Goal: Obtain resource: Obtain resource

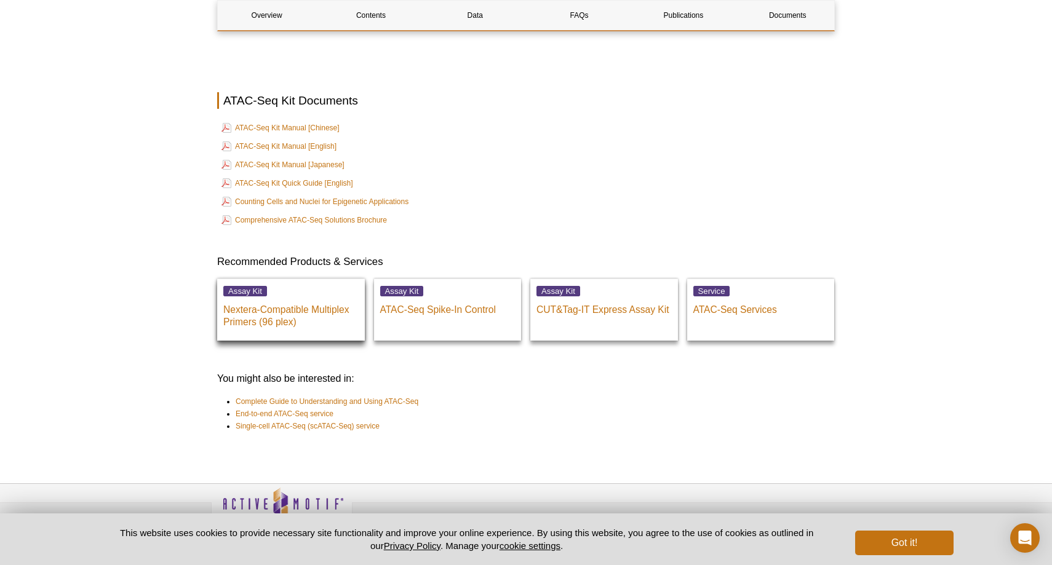
scroll to position [3356, 0]
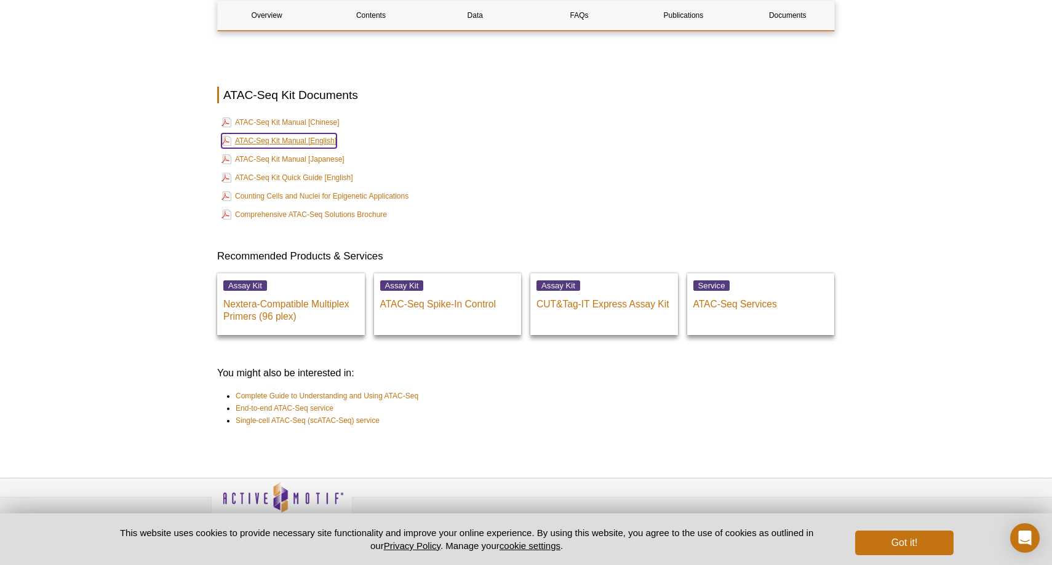
click at [309, 133] on link "ATAC-Seq Kit Manual [English]" at bounding box center [278, 140] width 115 height 15
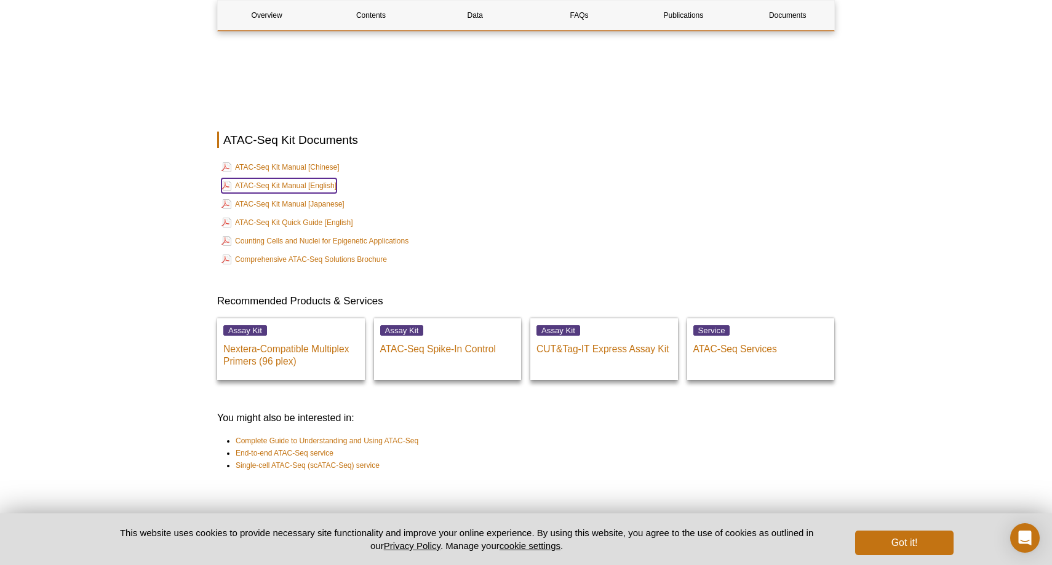
scroll to position [3337, 0]
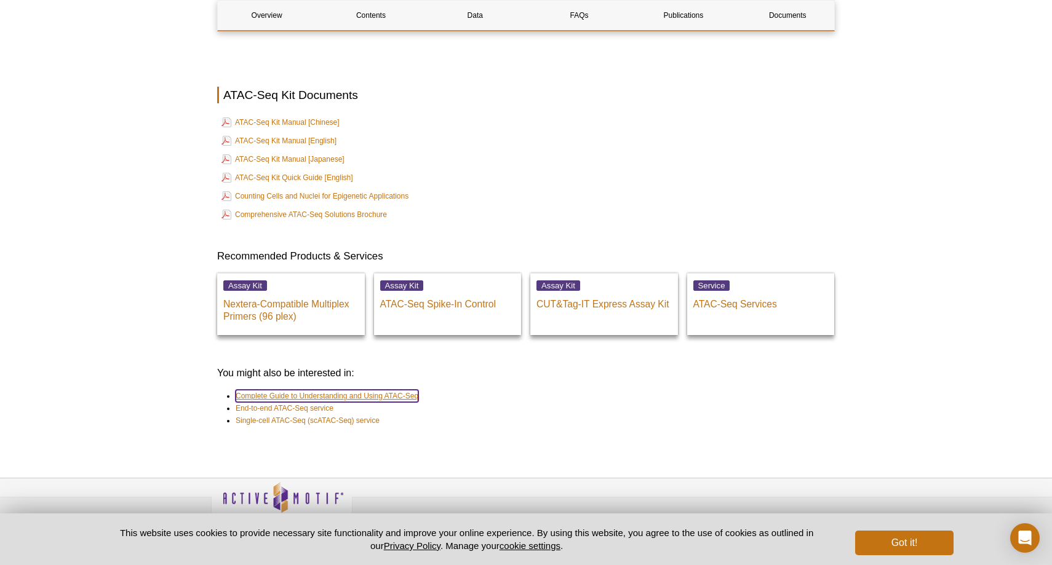
click at [386, 390] on link "Complete Guide to Understanding and Using ATAC-Seq" at bounding box center [327, 396] width 183 height 12
click at [362, 390] on link "Complete Guide to Understanding and Using ATAC-Seq" at bounding box center [327, 396] width 183 height 12
click at [377, 390] on link "Complete Guide to Understanding and Using ATAC-Seq" at bounding box center [327, 396] width 183 height 12
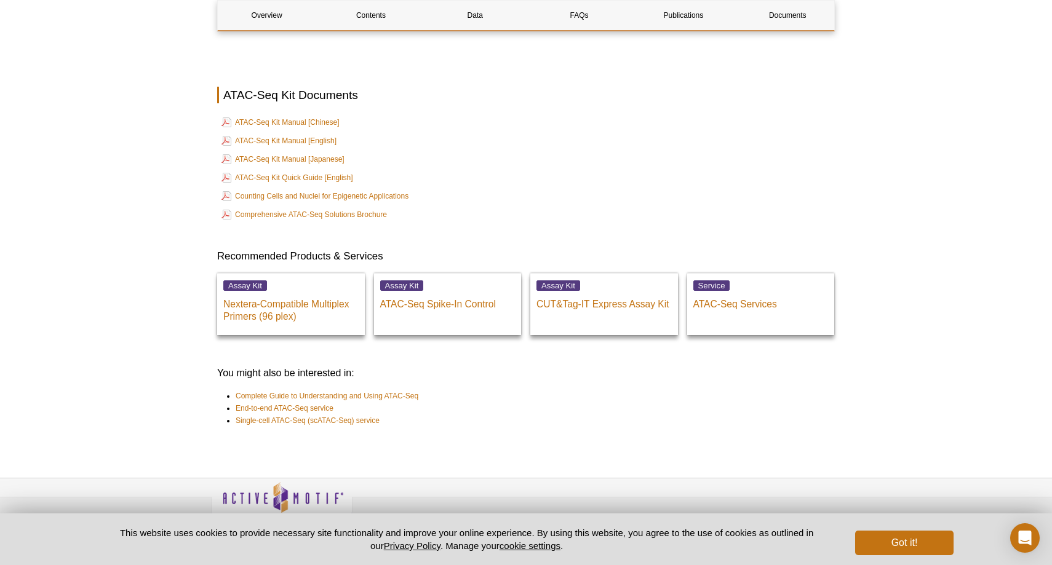
click at [469, 185] on table "ATAC-Seq Kit Manual [Chinese] ATAC-Seq Kit Manual [English] ATAC-Seq Kit Manual…" at bounding box center [526, 169] width 618 height 112
click at [403, 390] on link "Complete Guide to Understanding and Using ATAC-Seq" at bounding box center [327, 396] width 183 height 12
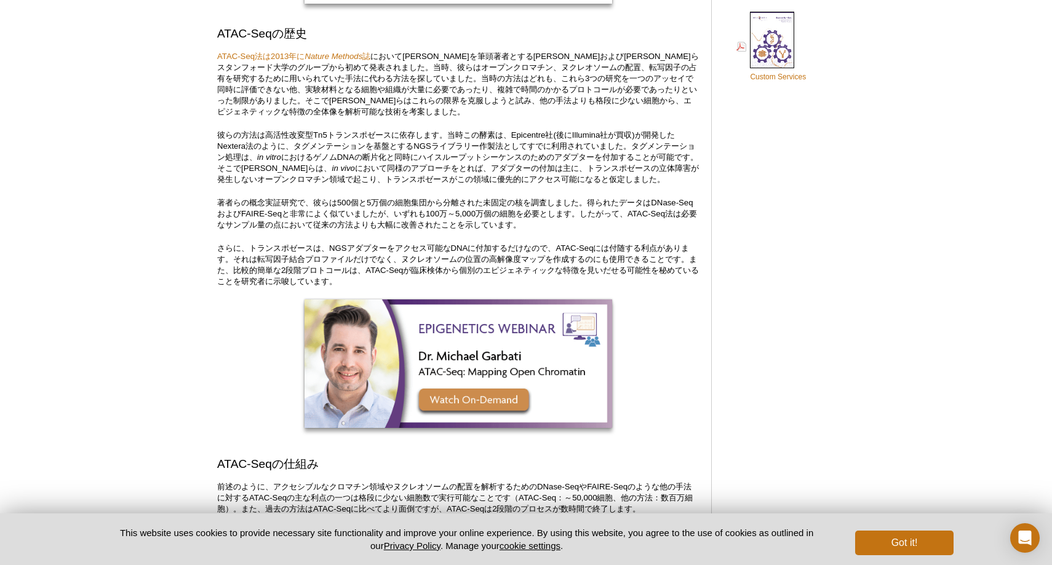
scroll to position [1003, 0]
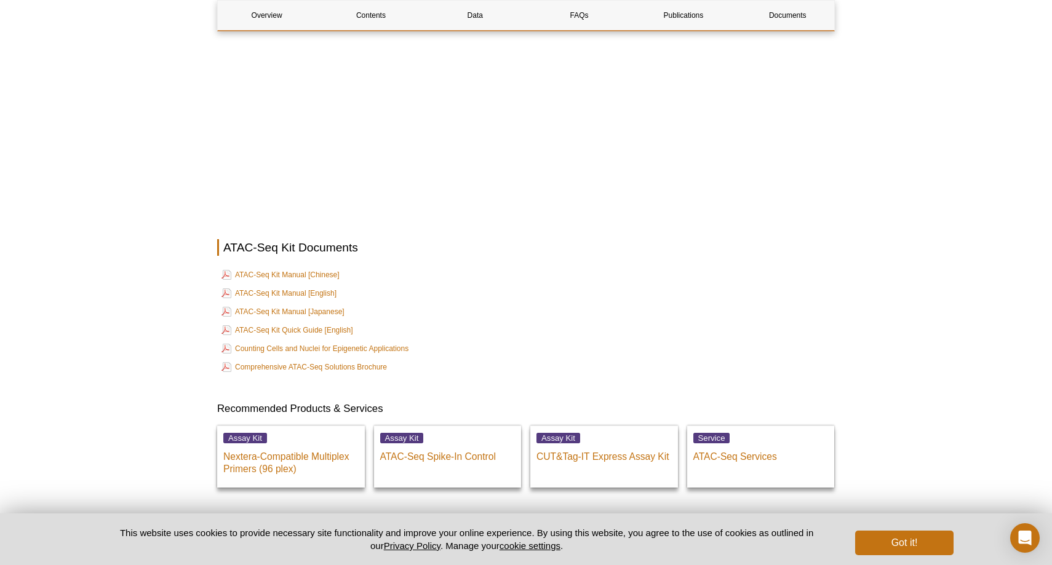
scroll to position [2876, 0]
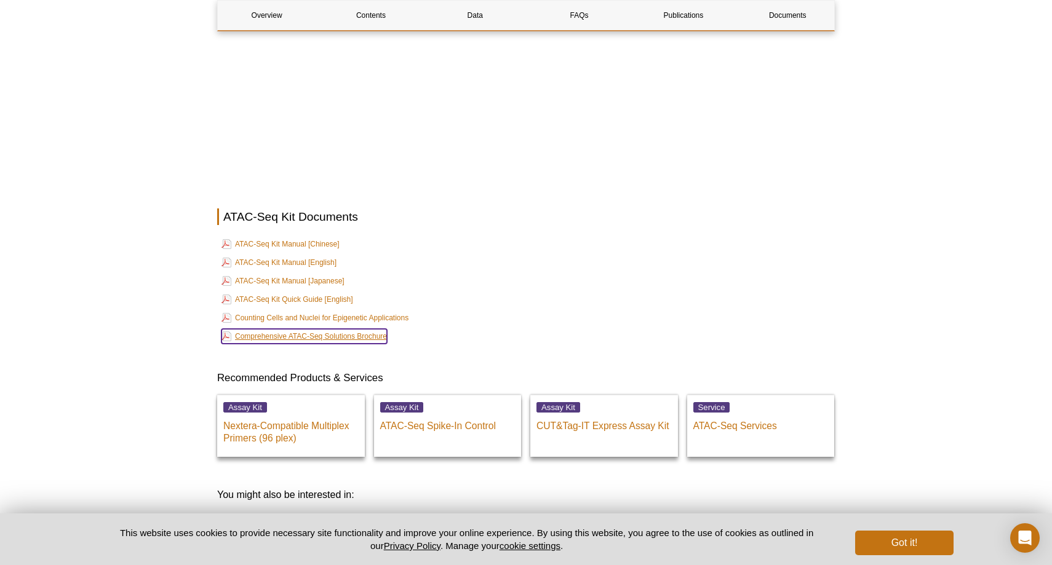
click at [368, 329] on link "Comprehensive ATAC-Seq Solutions Brochure" at bounding box center [303, 336] width 165 height 15
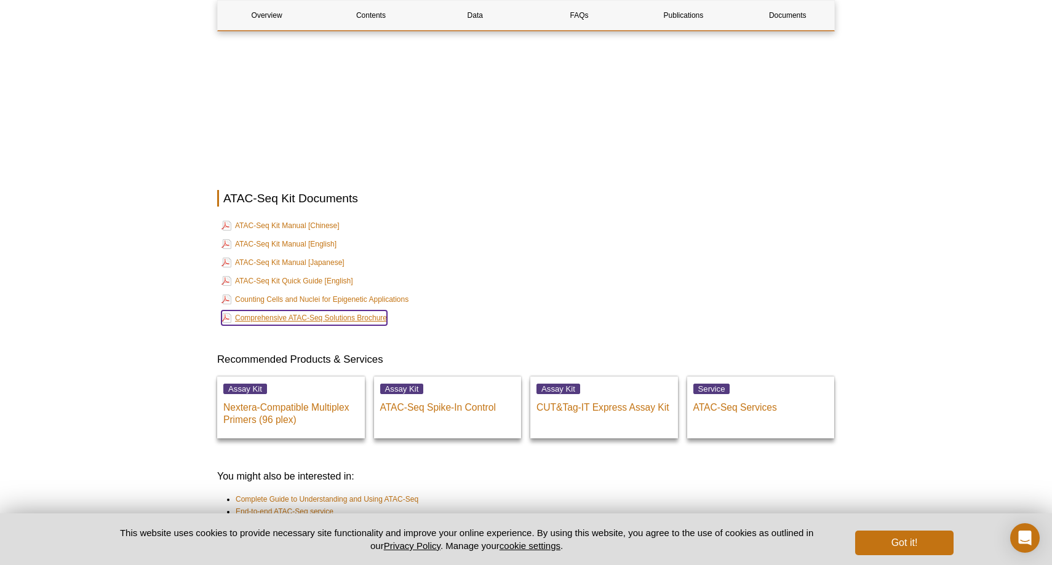
scroll to position [2857, 0]
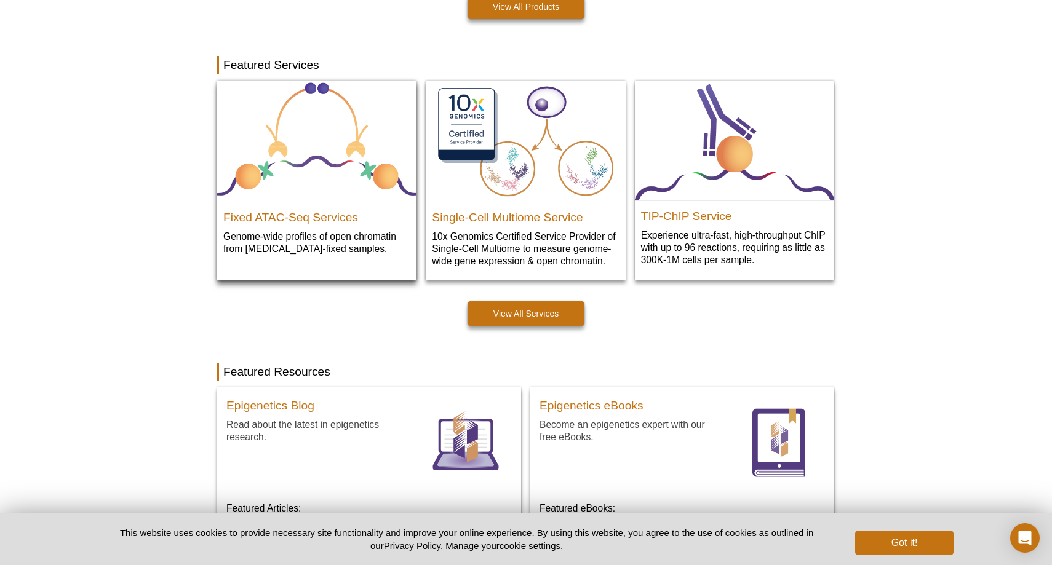
scroll to position [595, 0]
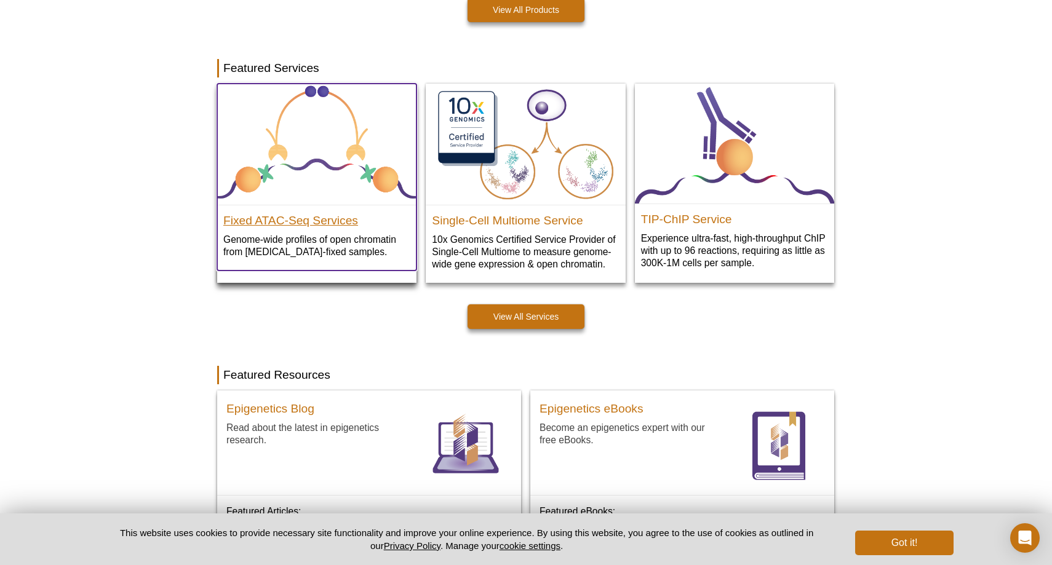
click at [304, 225] on h2 "Fixed ATAC-Seq Services" at bounding box center [316, 218] width 187 height 18
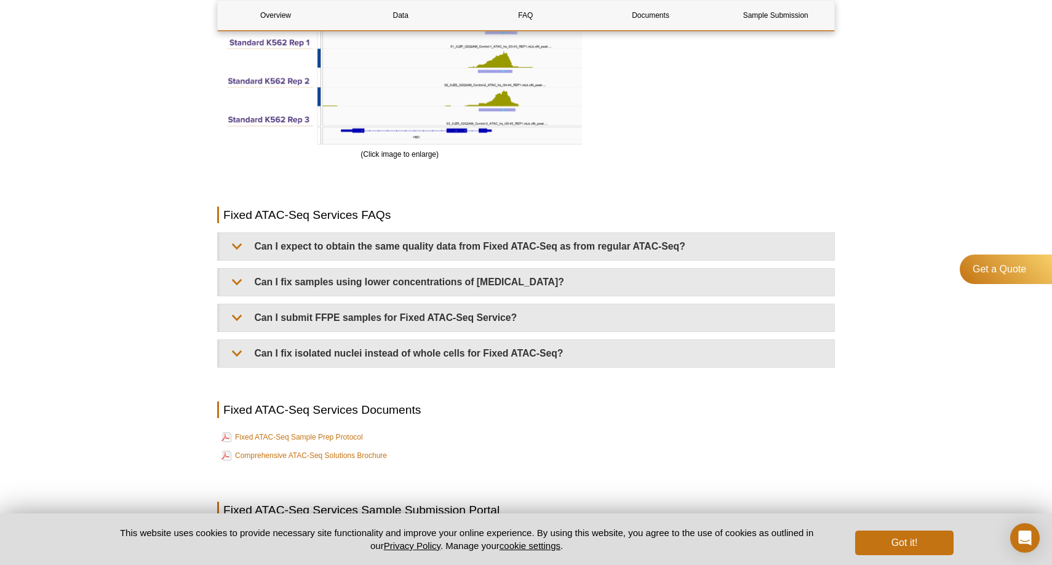
scroll to position [2470, 0]
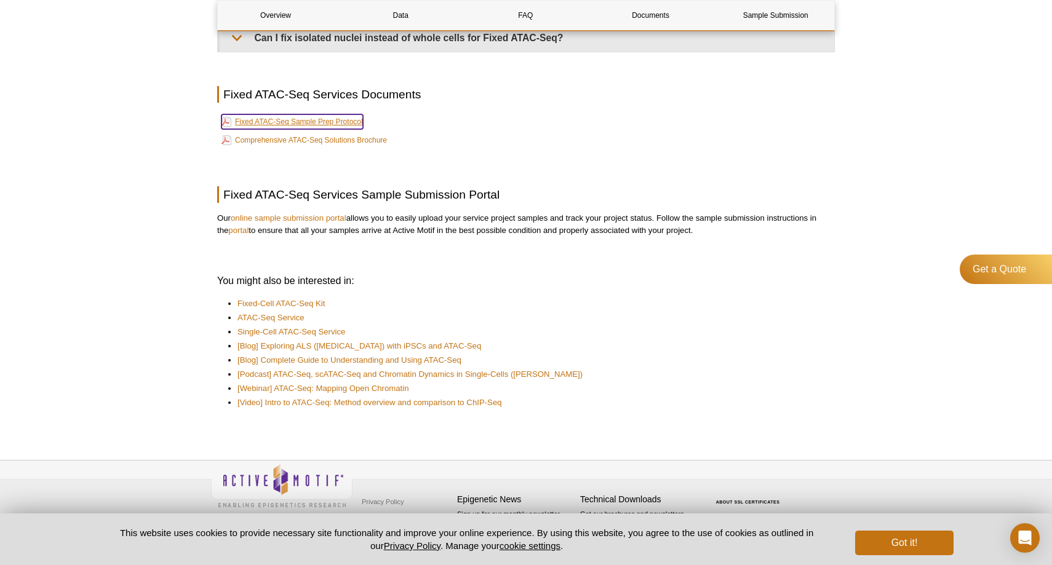
click at [319, 124] on link "Fixed ATAC-Seq Sample Prep Protocol" at bounding box center [291, 121] width 141 height 15
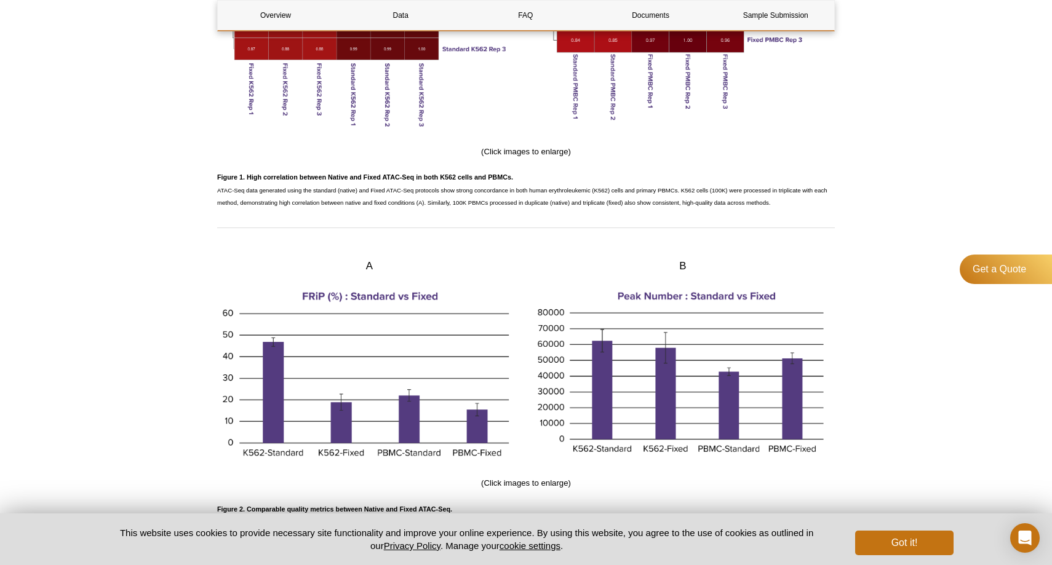
scroll to position [1071, 0]
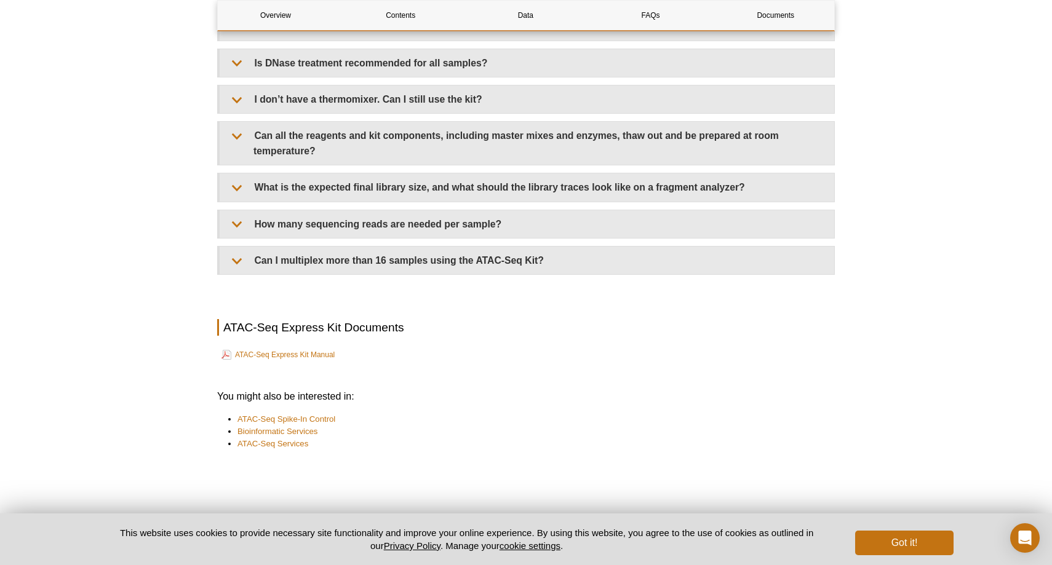
scroll to position [2904, 0]
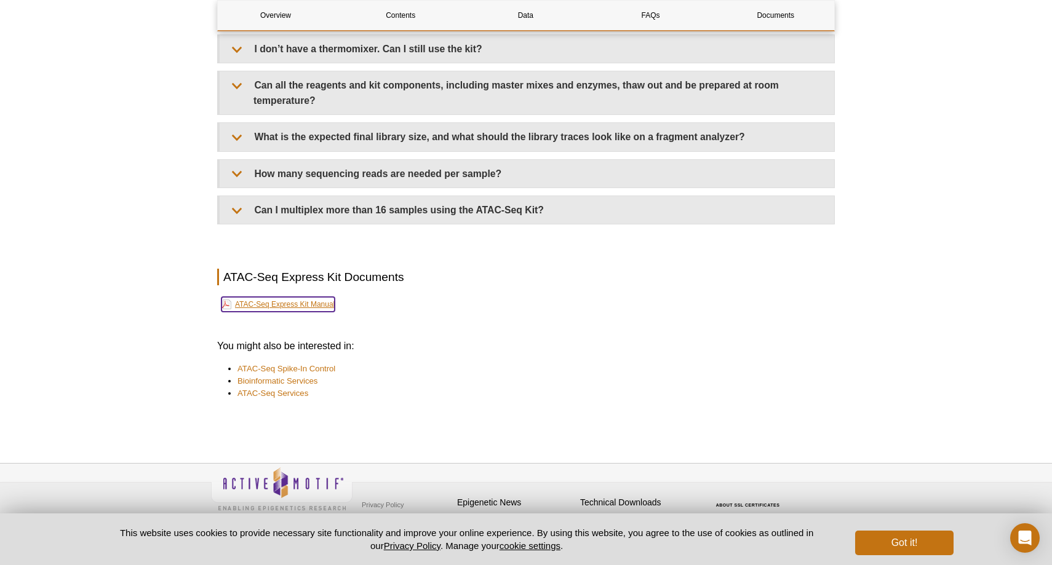
click at [290, 301] on link "ATAC-Seq Express Kit Manual" at bounding box center [277, 304] width 113 height 15
